Goal: Transaction & Acquisition: Purchase product/service

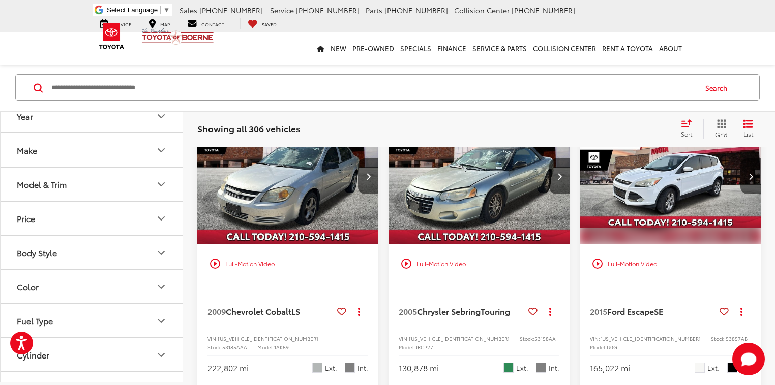
click at [108, 86] on input "Search by Make, Model, or Keyword" at bounding box center [372, 87] width 645 height 24
paste input "******"
type input "******"
click at [720, 90] on button "Search" at bounding box center [719, 87] width 46 height 25
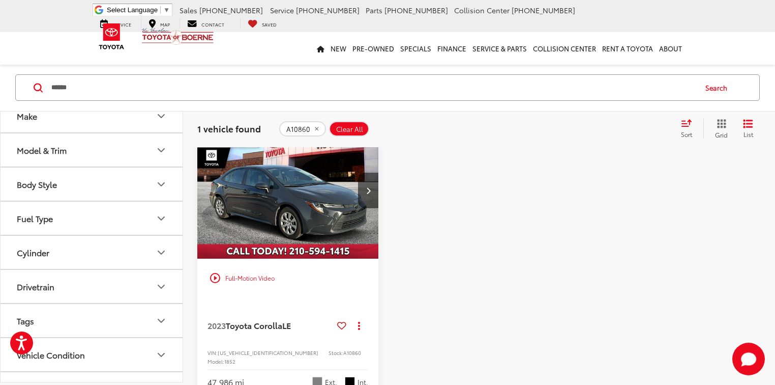
scroll to position [81, 0]
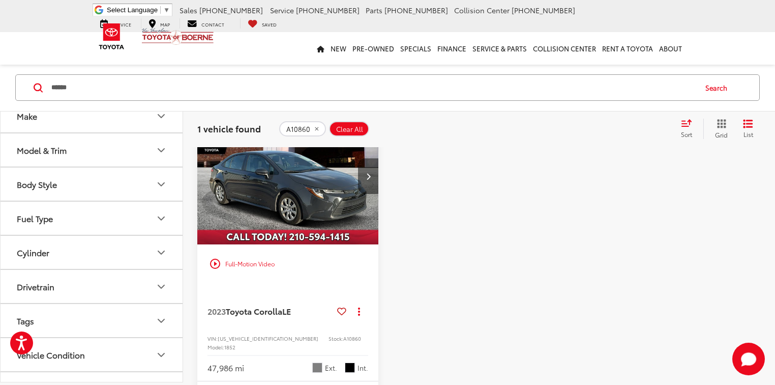
click at [371, 187] on button "Next image" at bounding box center [368, 176] width 20 height 36
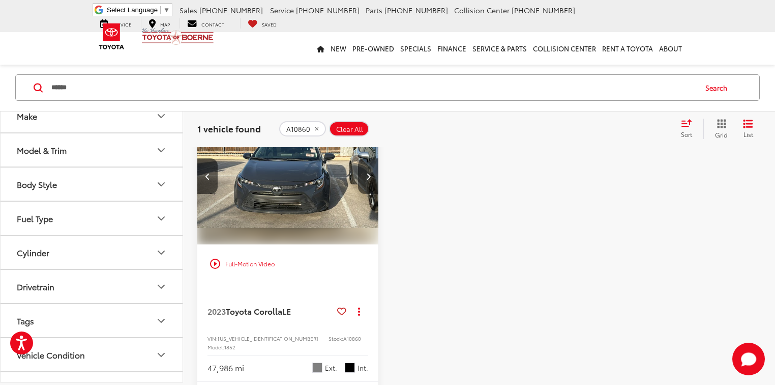
click at [371, 187] on button "Next image" at bounding box center [368, 176] width 20 height 36
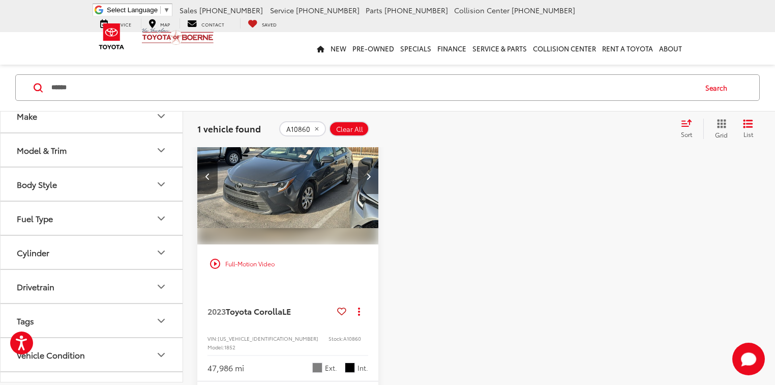
click at [371, 187] on button "Next image" at bounding box center [368, 176] width 20 height 36
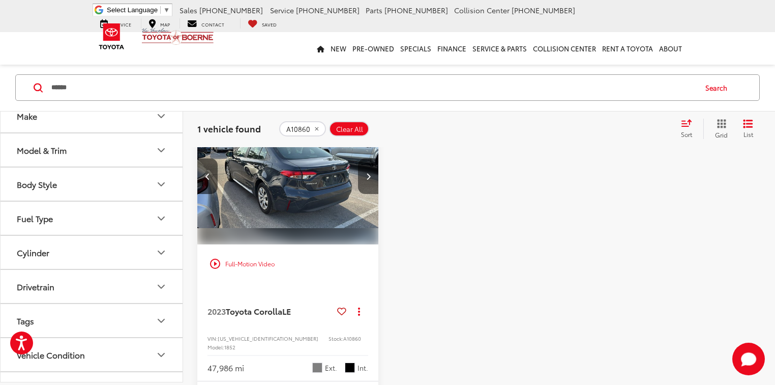
click at [371, 187] on button "Next image" at bounding box center [368, 176] width 20 height 36
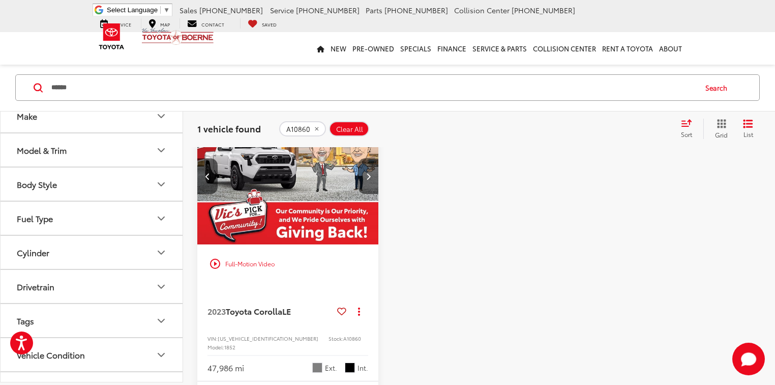
click at [371, 187] on button "Next image" at bounding box center [368, 176] width 20 height 36
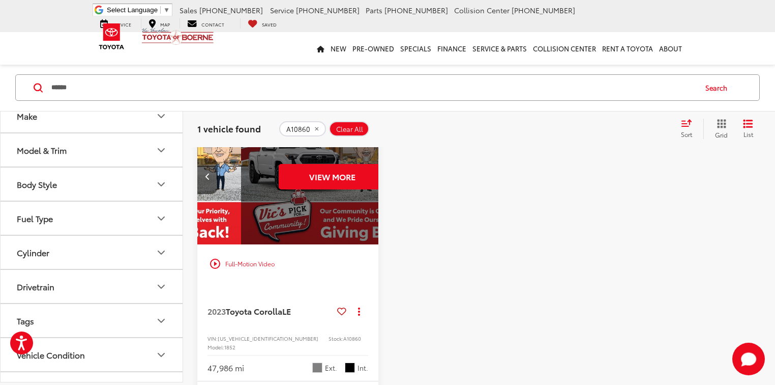
scroll to position [0, 913]
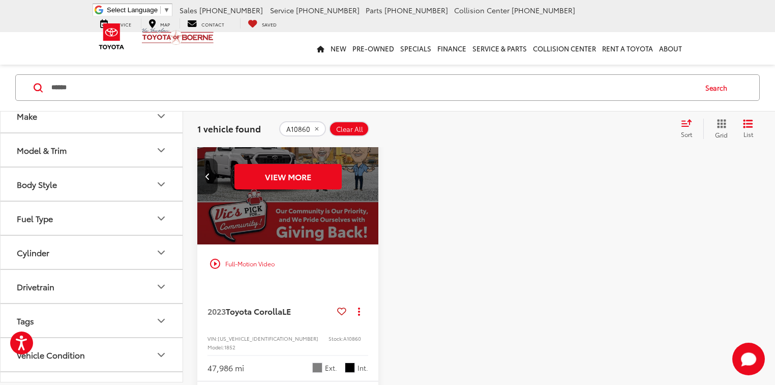
click at [371, 187] on div "View More" at bounding box center [288, 176] width 183 height 137
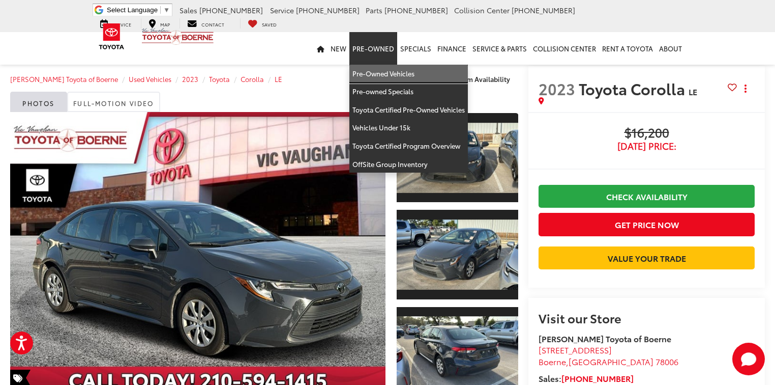
click at [381, 72] on link "Pre-Owned Vehicles" at bounding box center [408, 74] width 119 height 18
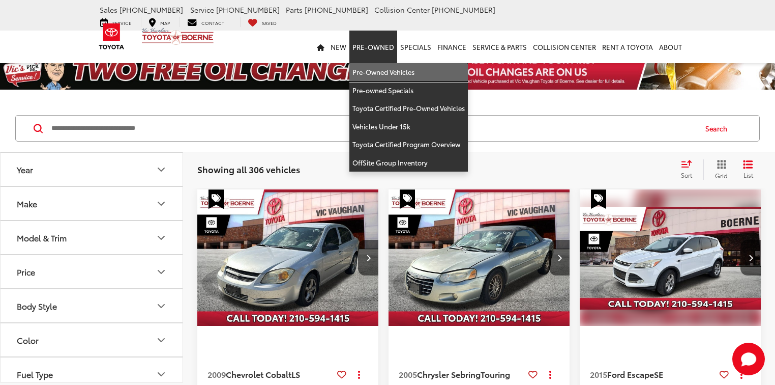
click at [369, 63] on link "Pre-Owned Vehicles" at bounding box center [408, 72] width 119 height 18
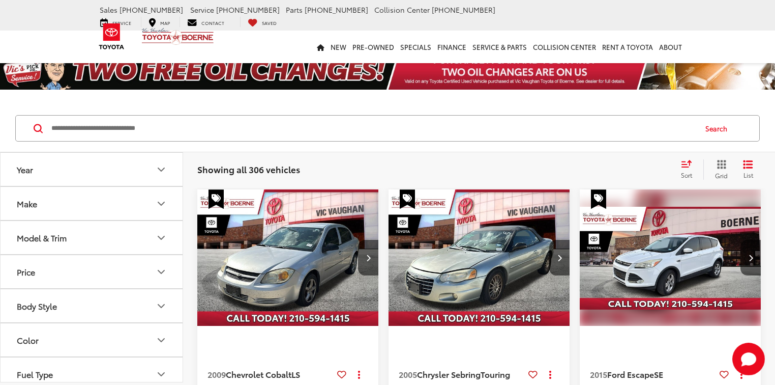
click at [82, 207] on button "Make" at bounding box center [92, 203] width 183 height 33
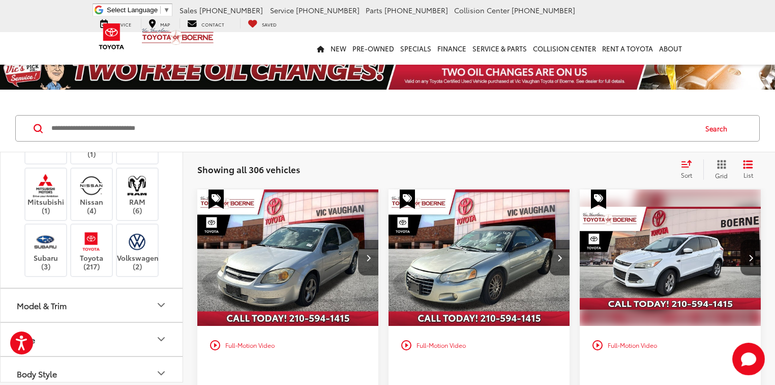
scroll to position [366, 0]
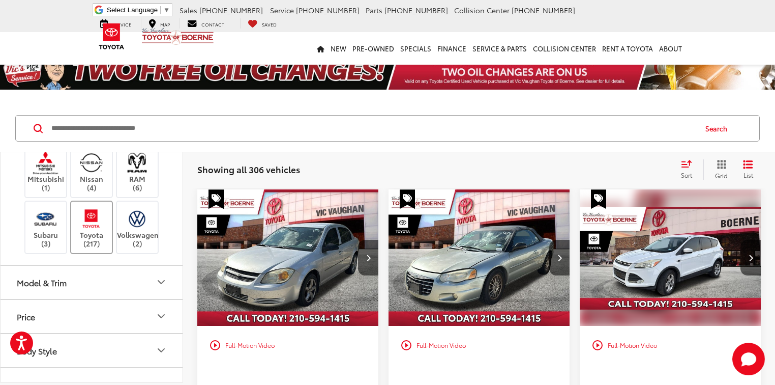
click at [98, 232] on label "Toyota (217)" at bounding box center [91, 227] width 41 height 41
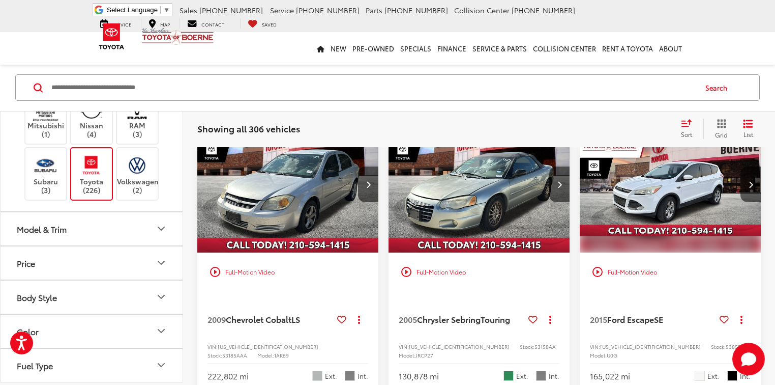
scroll to position [81, 0]
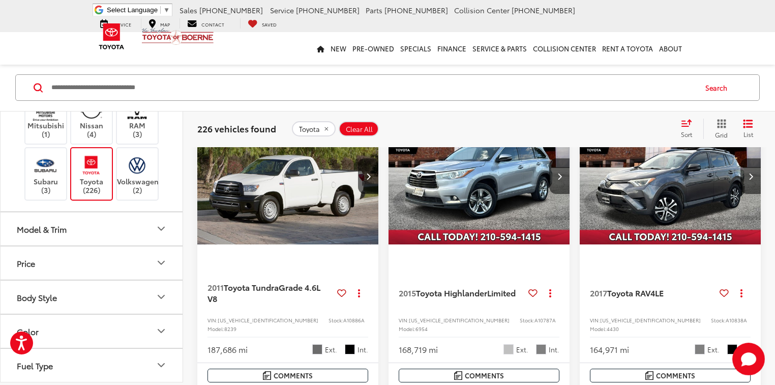
click at [133, 226] on button "Model & Trim" at bounding box center [92, 228] width 183 height 33
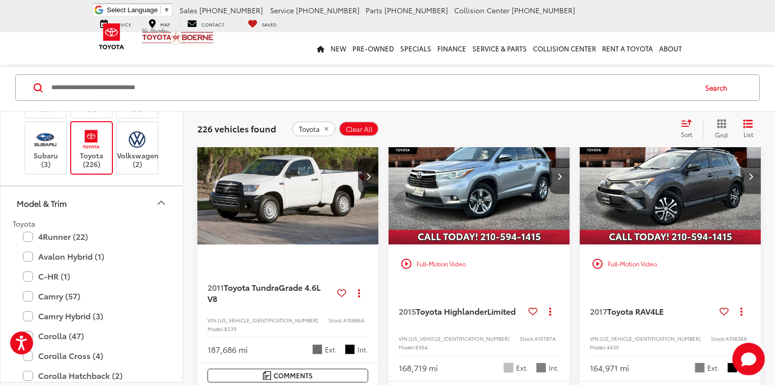
scroll to position [407, 0]
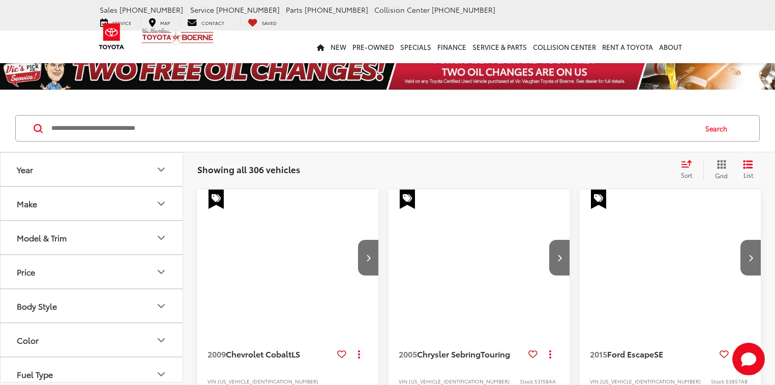
click at [108, 210] on button "Make" at bounding box center [92, 203] width 183 height 33
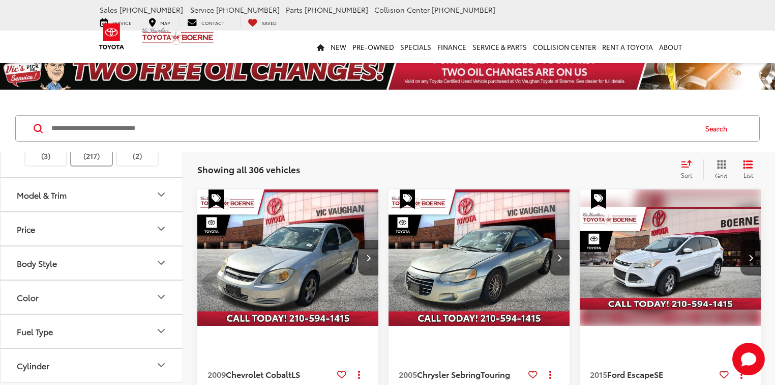
scroll to position [316, 0]
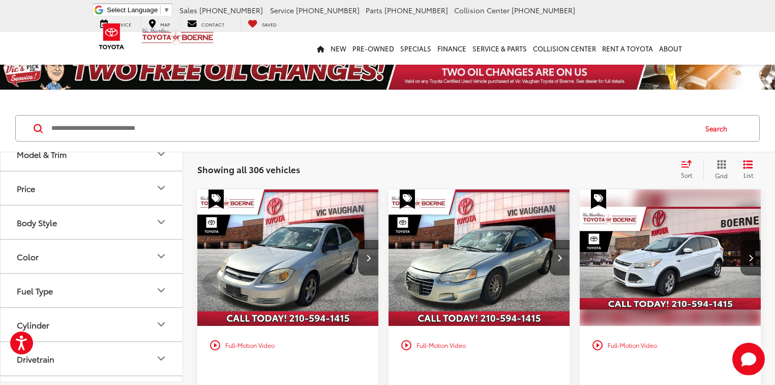
click at [98, 120] on label "Toyota (217)" at bounding box center [91, 110] width 41 height 17
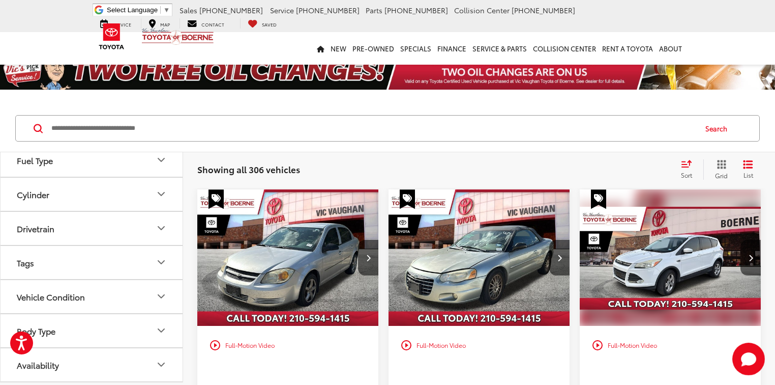
scroll to position [529, 0]
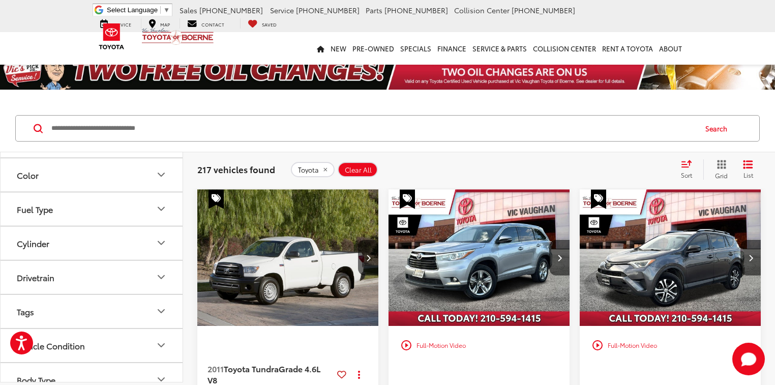
click at [102, 89] on button "Model & Trim" at bounding box center [92, 72] width 183 height 33
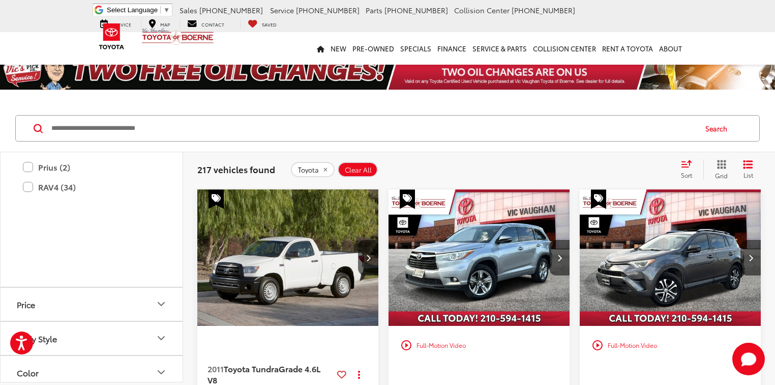
scroll to position [610, 0]
click at [27, 11] on label "Corolla (44)" at bounding box center [91, 2] width 137 height 18
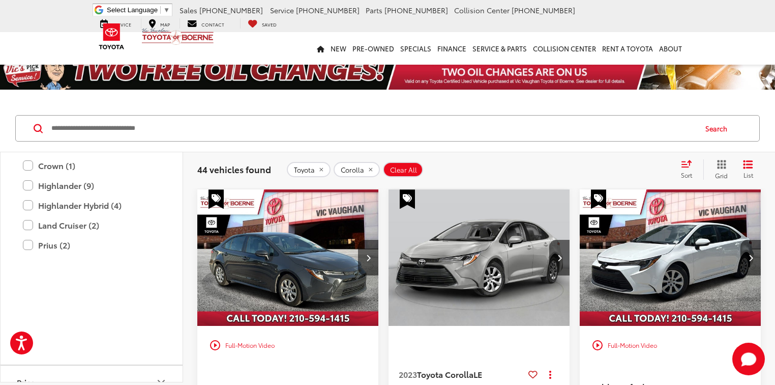
click at [402, 126] on input "Search by Make, Model, or Keyword" at bounding box center [372, 128] width 645 height 24
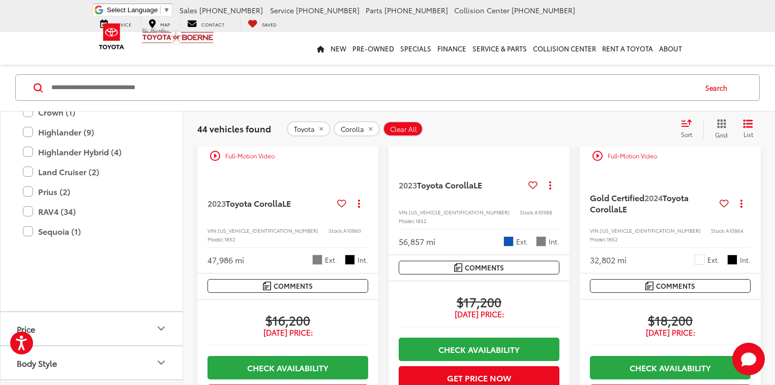
scroll to position [203, 0]
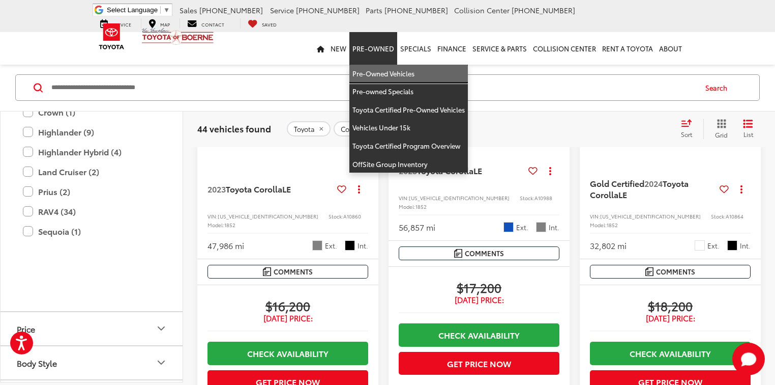
drag, startPoint x: 364, startPoint y: 73, endPoint x: 44, endPoint y: 96, distance: 320.2
click at [363, 73] on link "Pre-Owned Vehicles" at bounding box center [408, 74] width 119 height 18
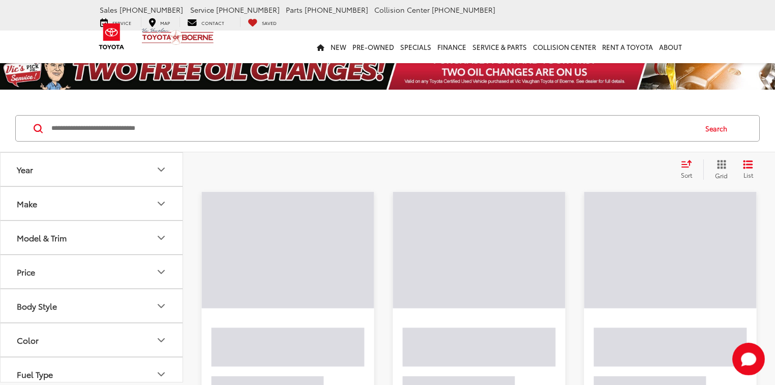
click at [69, 126] on input "Search by Make, Model, or Keyword" at bounding box center [372, 128] width 645 height 24
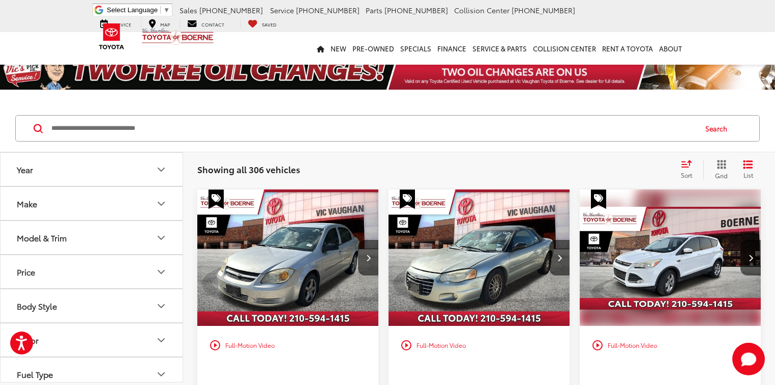
paste input "*******"
type input "*******"
click at [714, 125] on button "Search" at bounding box center [719, 127] width 46 height 25
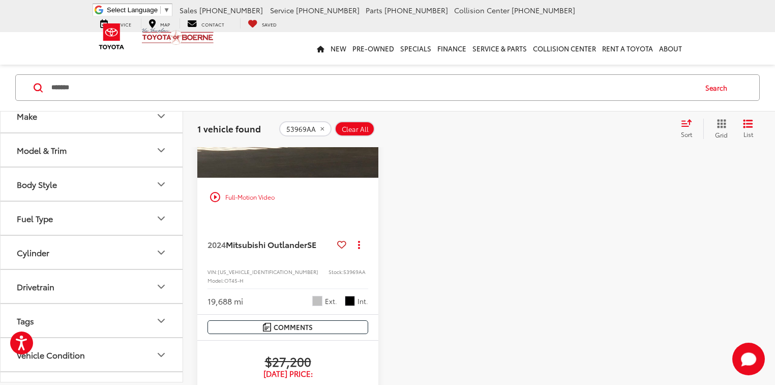
scroll to position [163, 0]
